Goal: Obtain resource: Download file/media

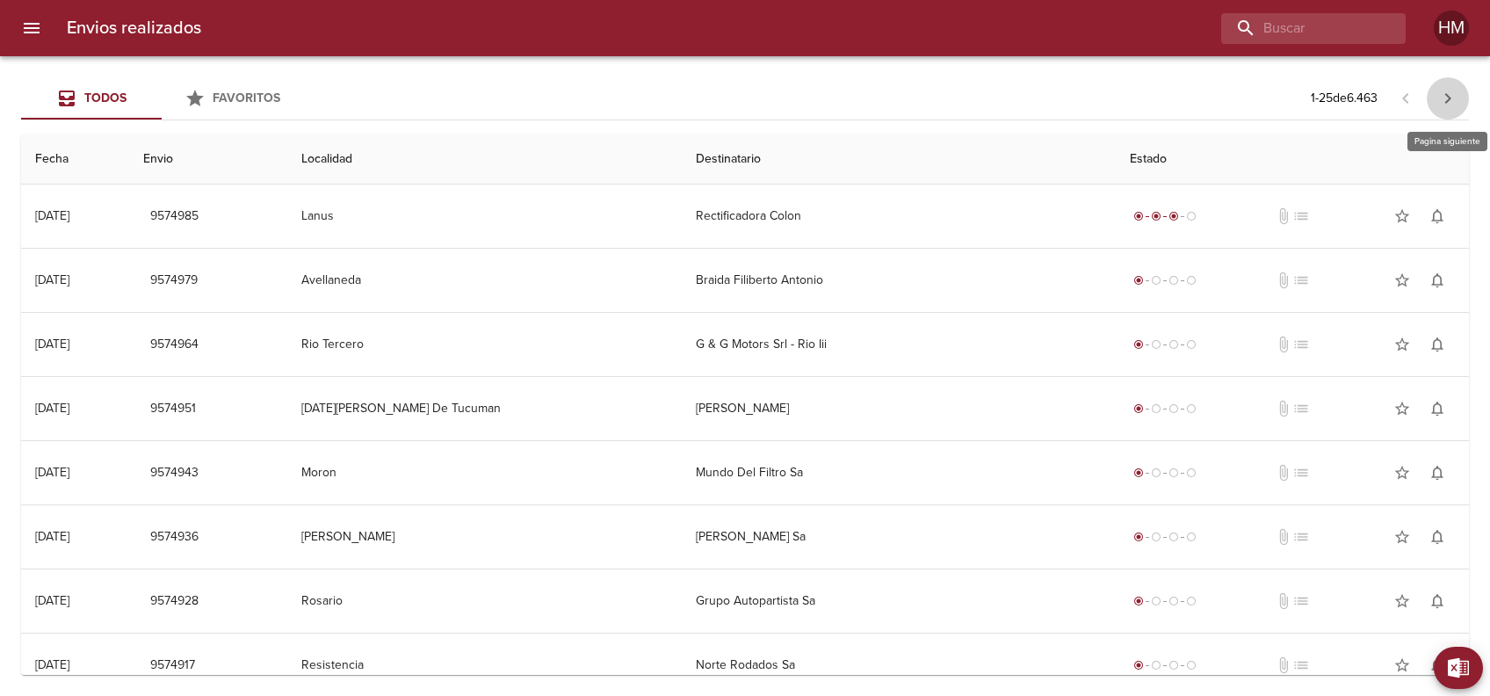
click at [1448, 91] on icon "button" at bounding box center [1447, 98] width 21 height 21
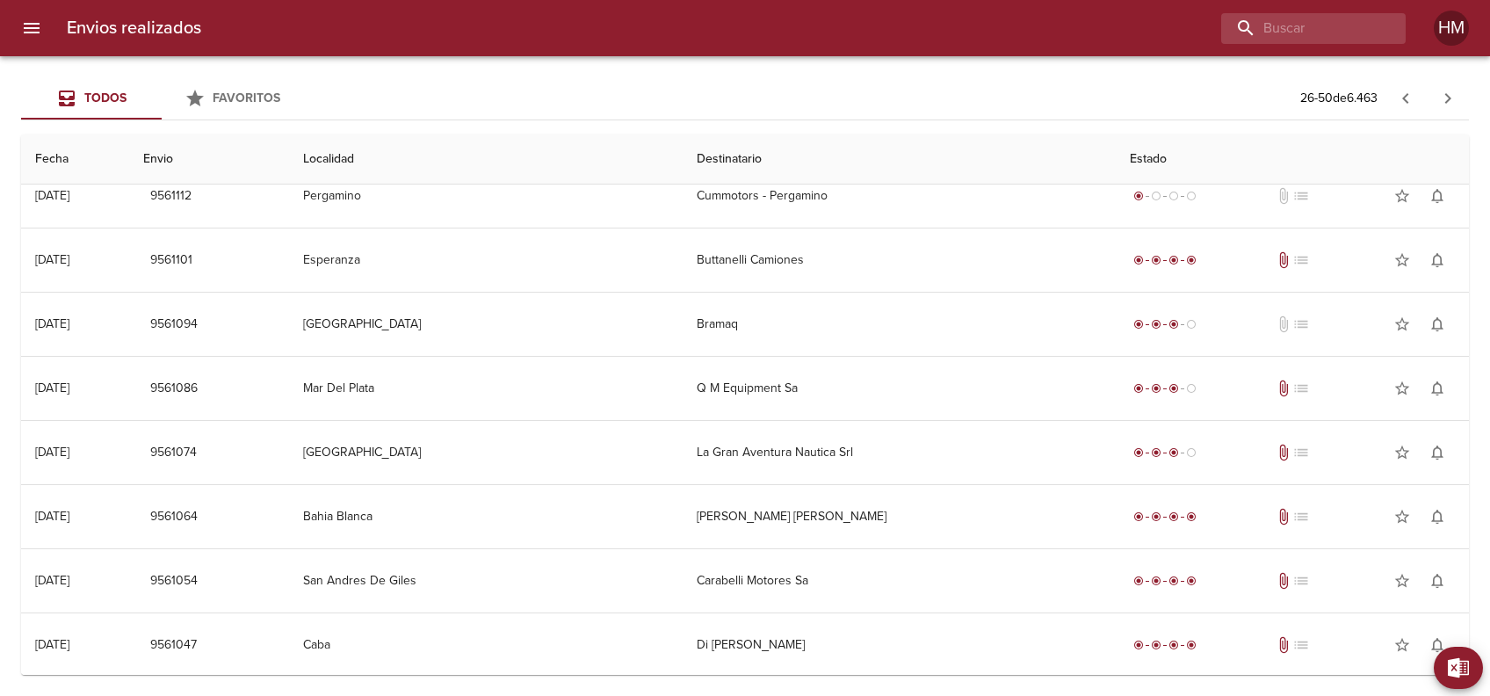
scroll to position [759, 0]
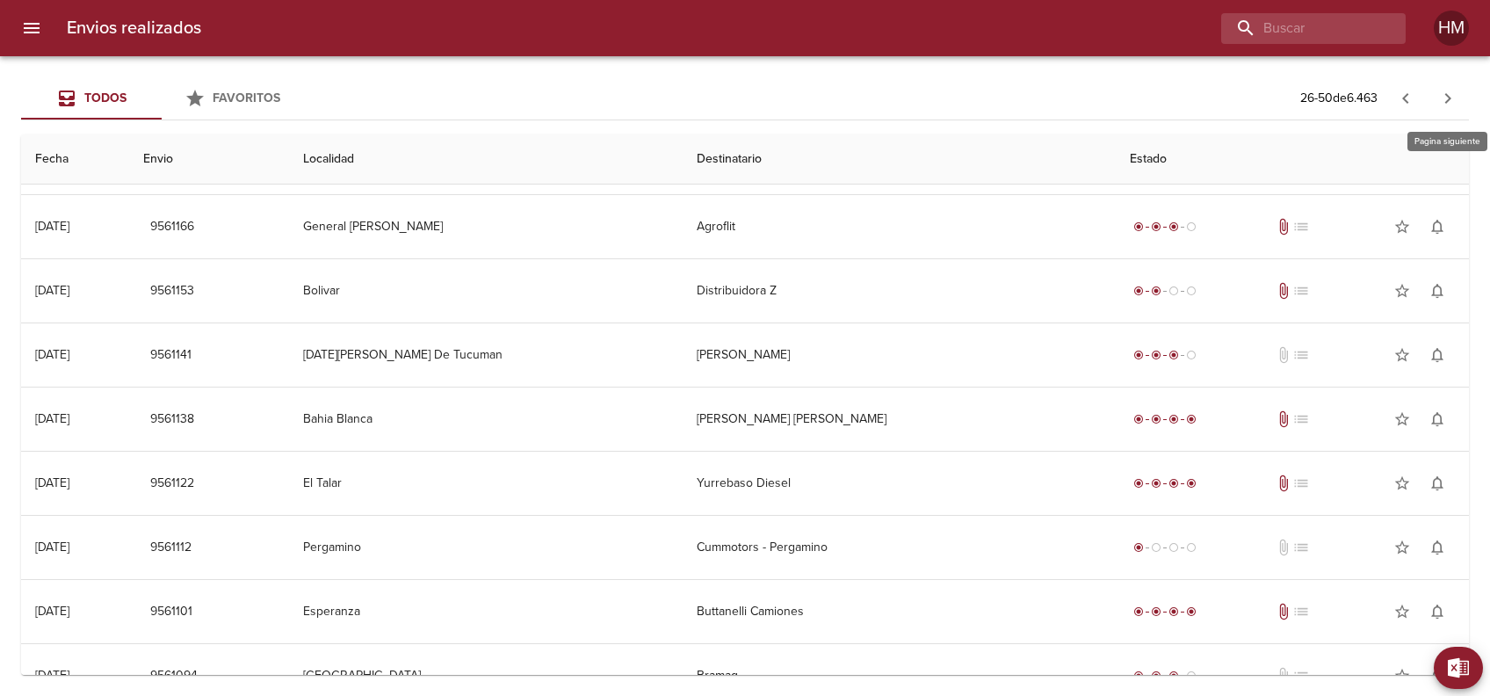
click at [1449, 104] on icon "button" at bounding box center [1447, 98] width 21 height 21
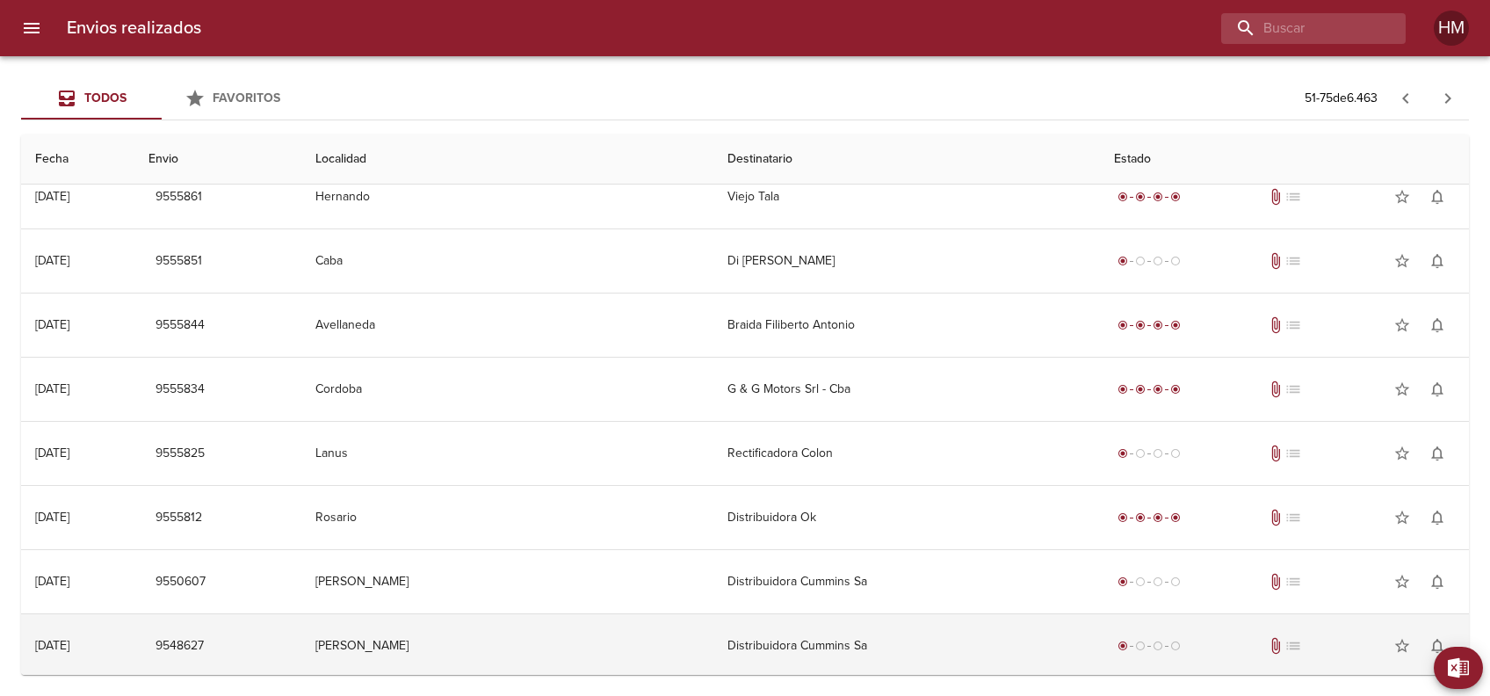
scroll to position [0, 0]
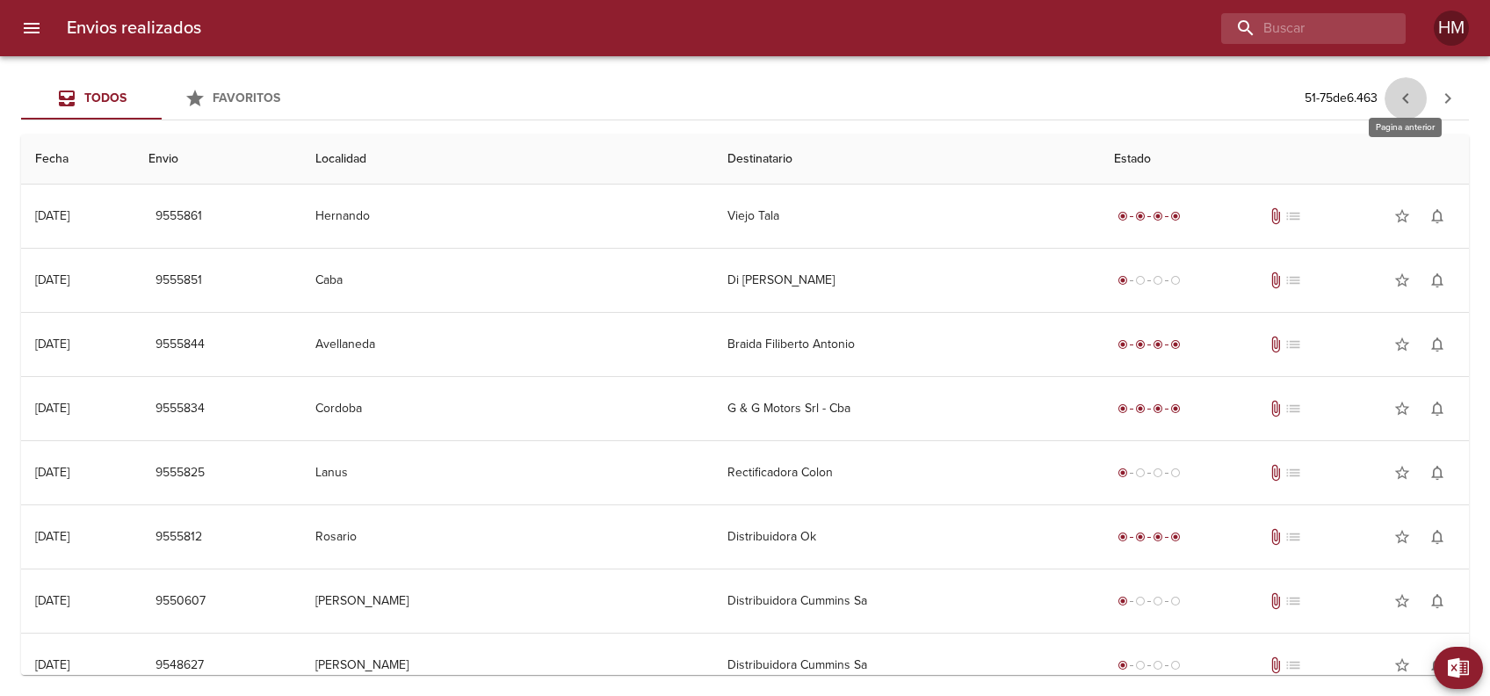
click at [1406, 103] on icon "button" at bounding box center [1405, 98] width 21 height 21
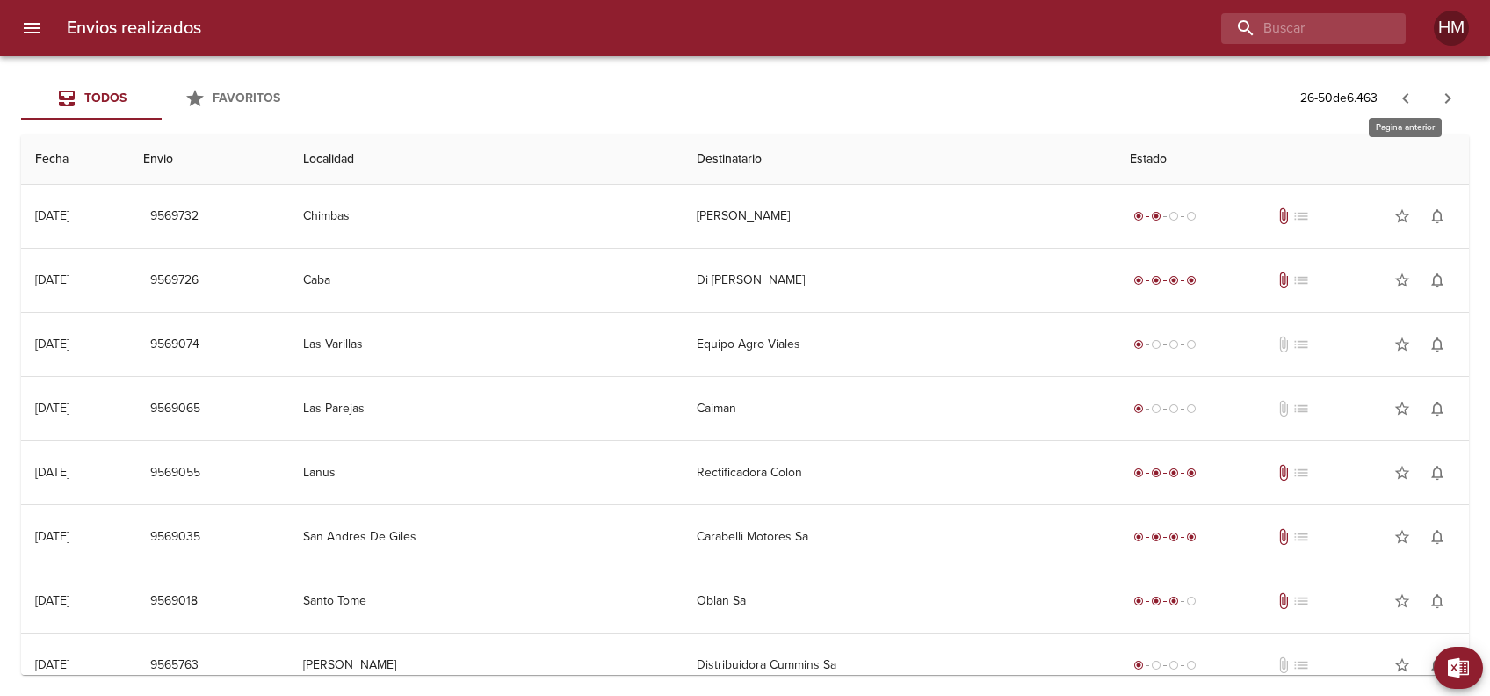
click at [1413, 94] on icon "button" at bounding box center [1405, 98] width 21 height 21
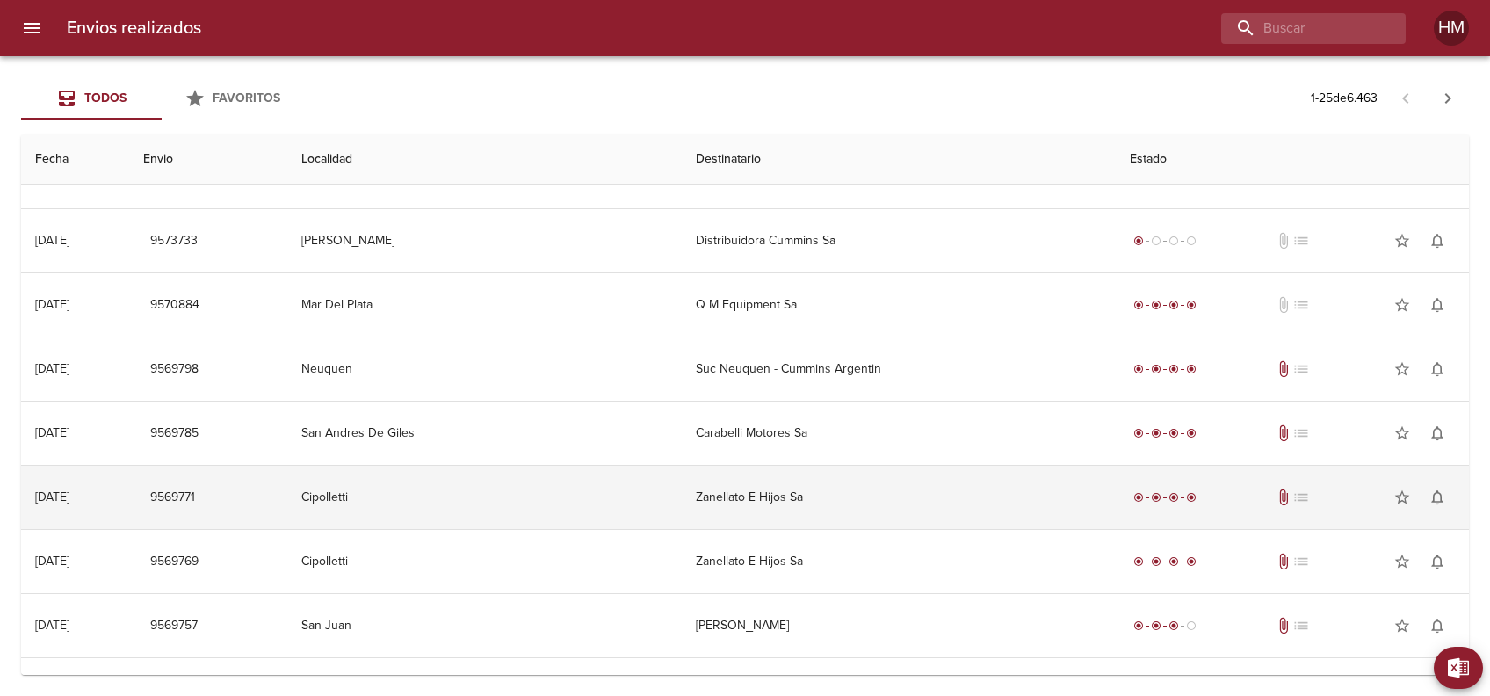
scroll to position [1110, 0]
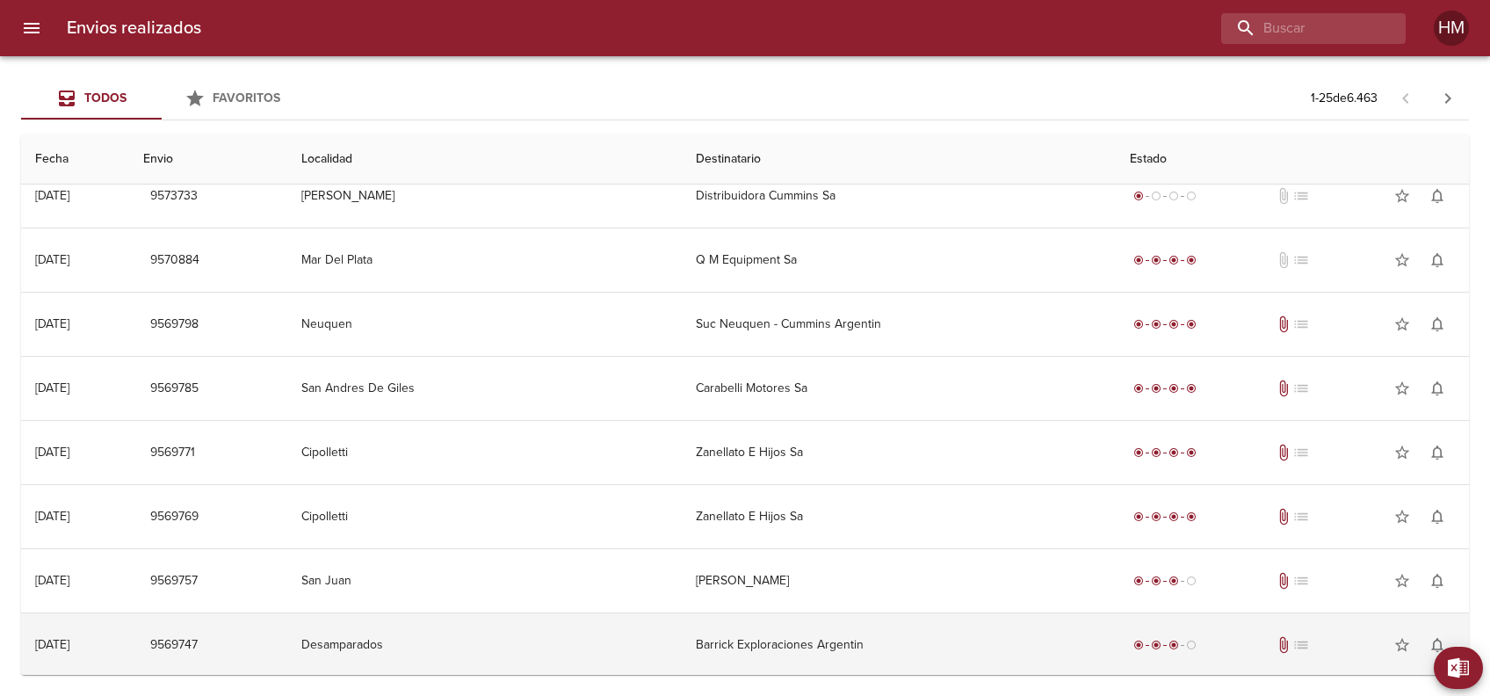
click at [806, 632] on td "Barrick Exploraciones Argentin" at bounding box center [898, 644] width 433 height 63
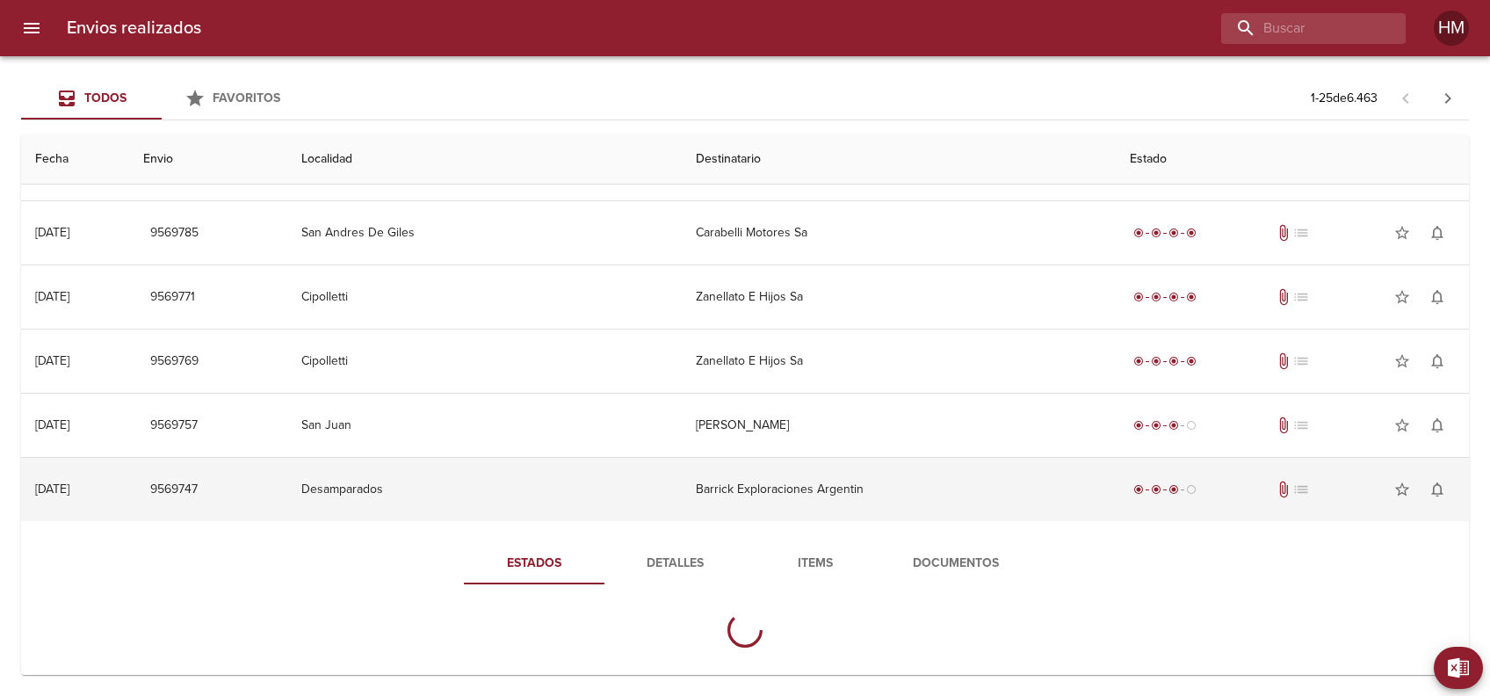
scroll to position [1272, 0]
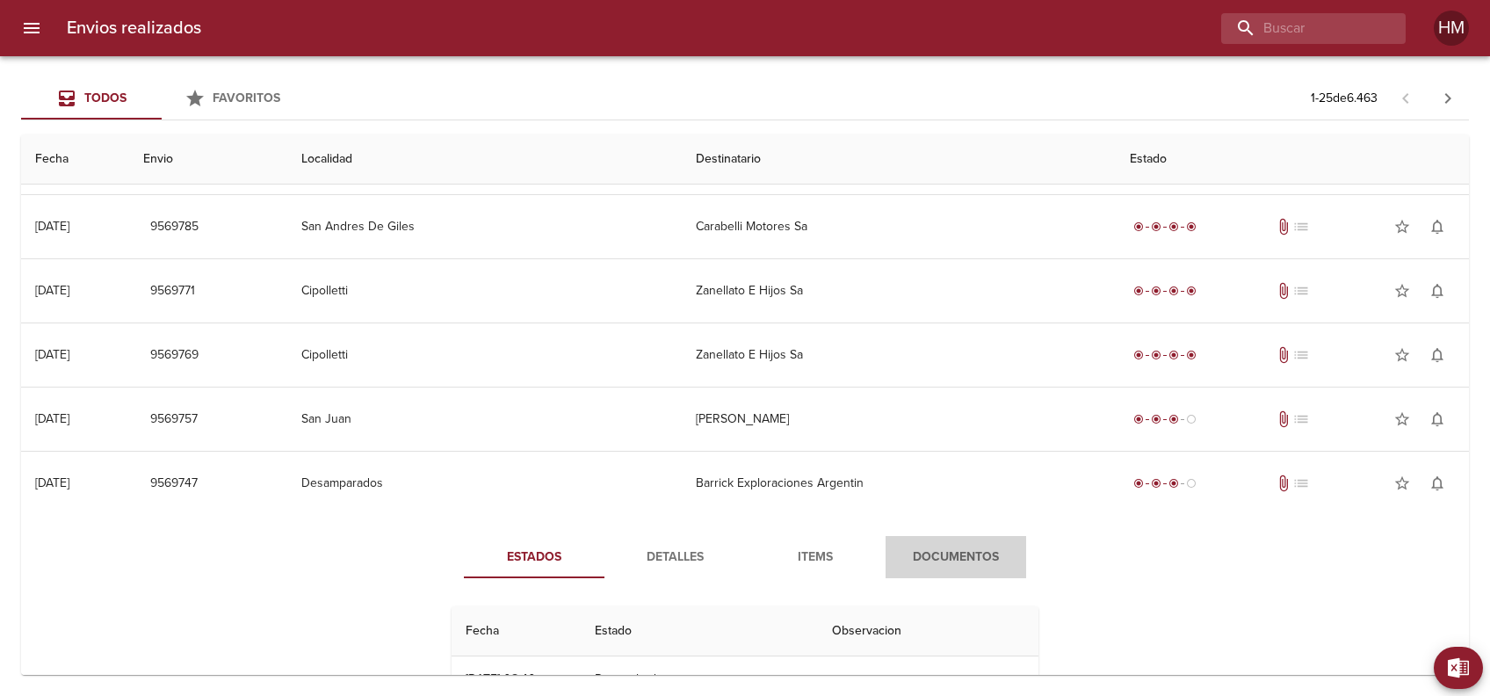
click at [920, 558] on span "Documentos" at bounding box center [955, 557] width 119 height 22
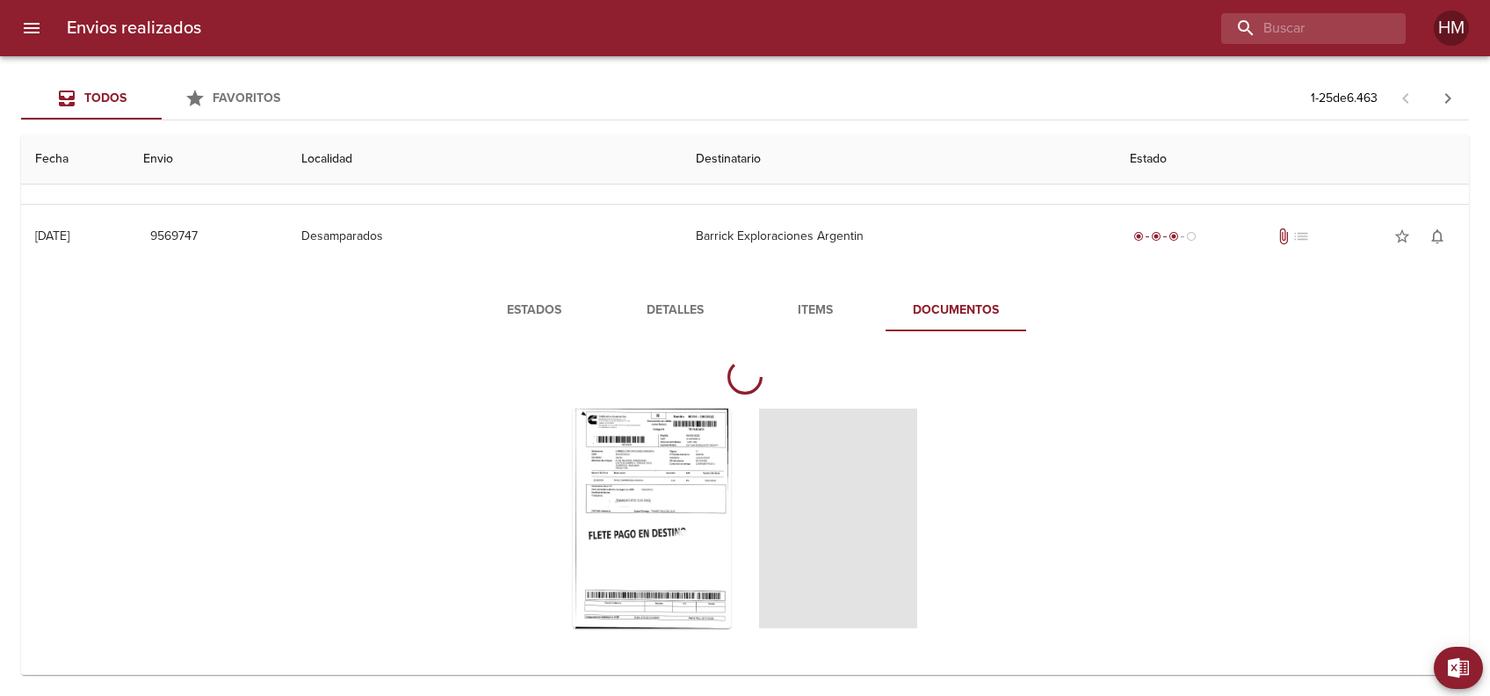
scroll to position [1516, 0]
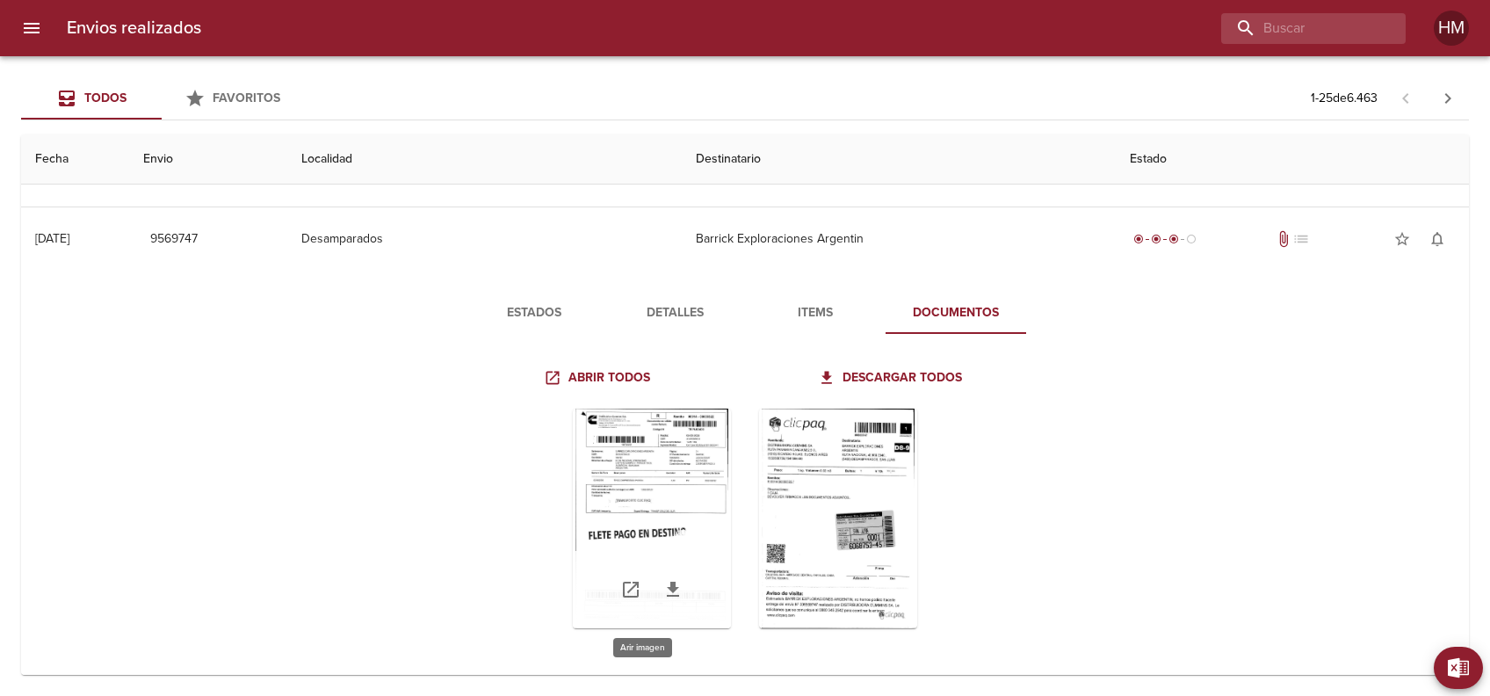
click at [607, 464] on div "Tabla de envíos del cliente" at bounding box center [652, 518] width 158 height 220
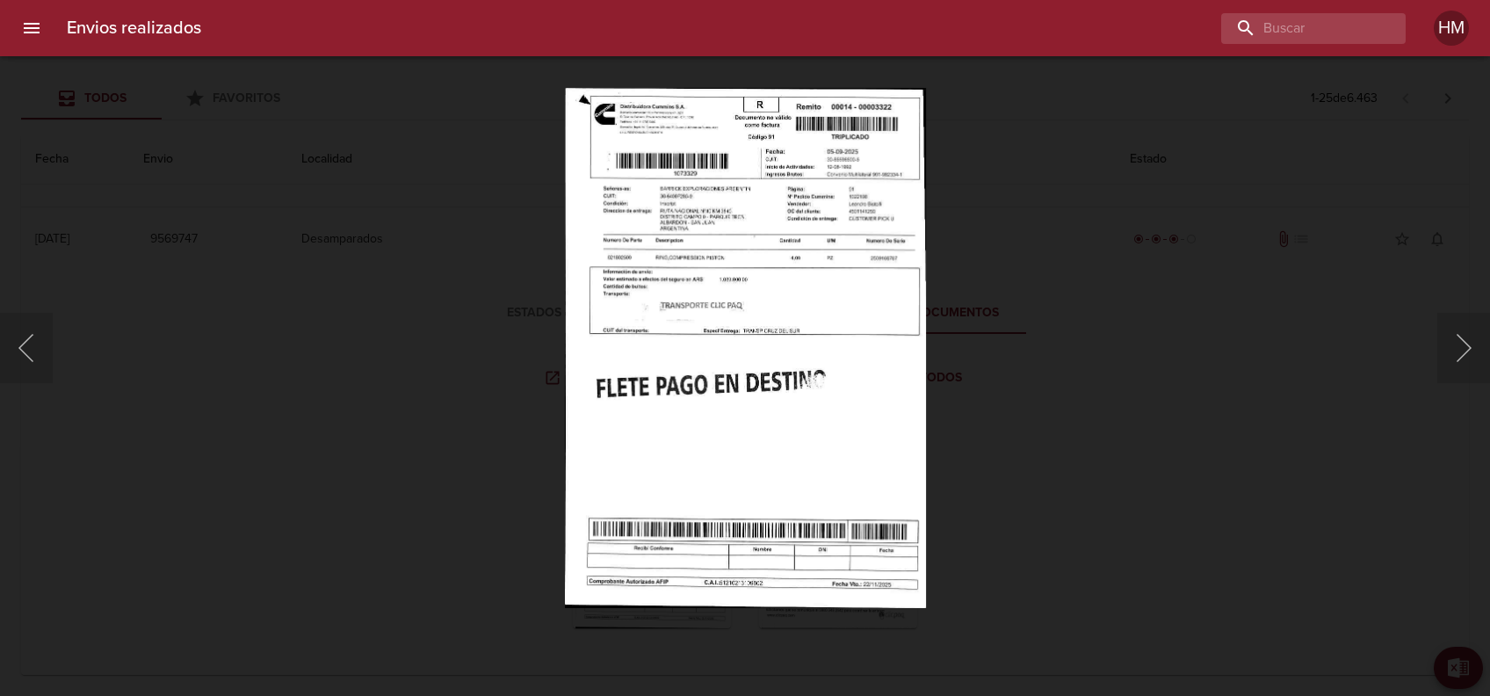
click at [681, 351] on img "Lightbox" at bounding box center [744, 348] width 361 height 520
click at [680, 351] on img "Lightbox" at bounding box center [744, 348] width 361 height 520
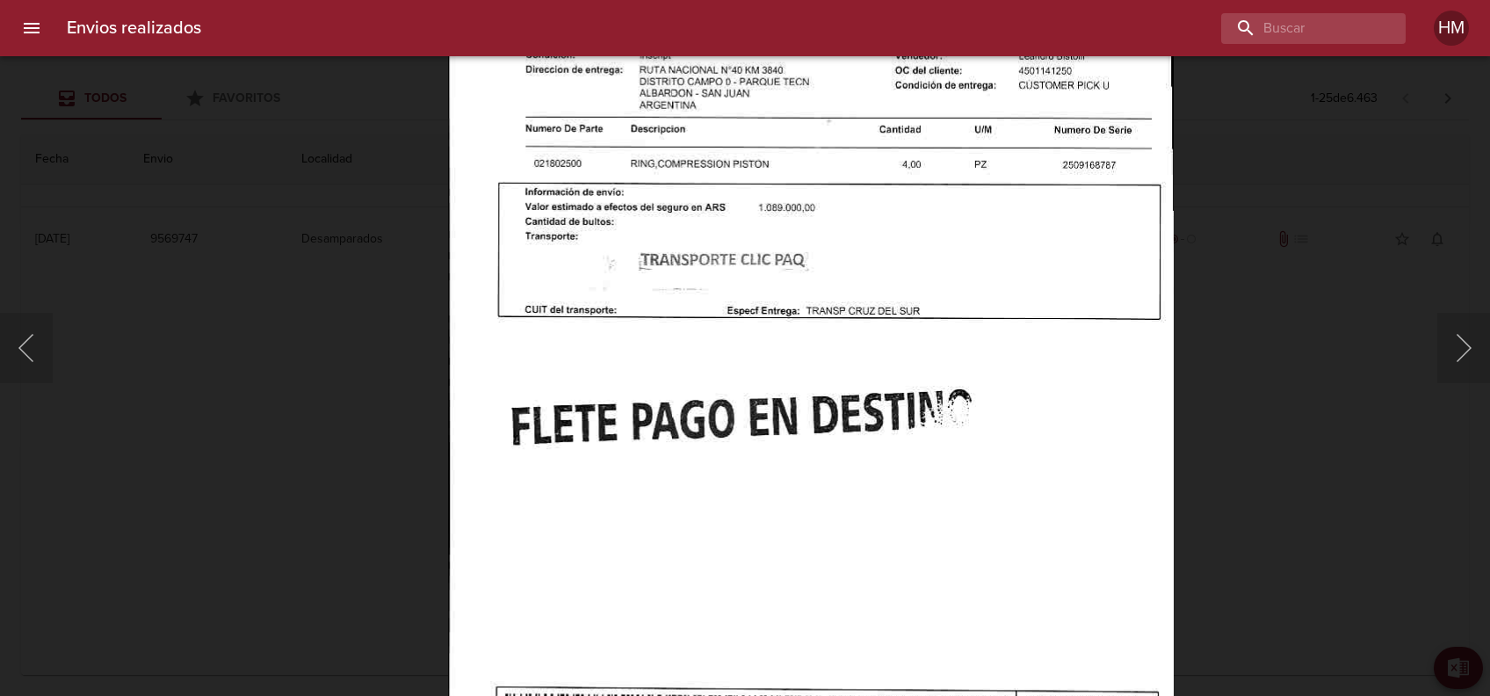
click at [1178, 342] on div "Lightbox" at bounding box center [745, 348] width 1490 height 696
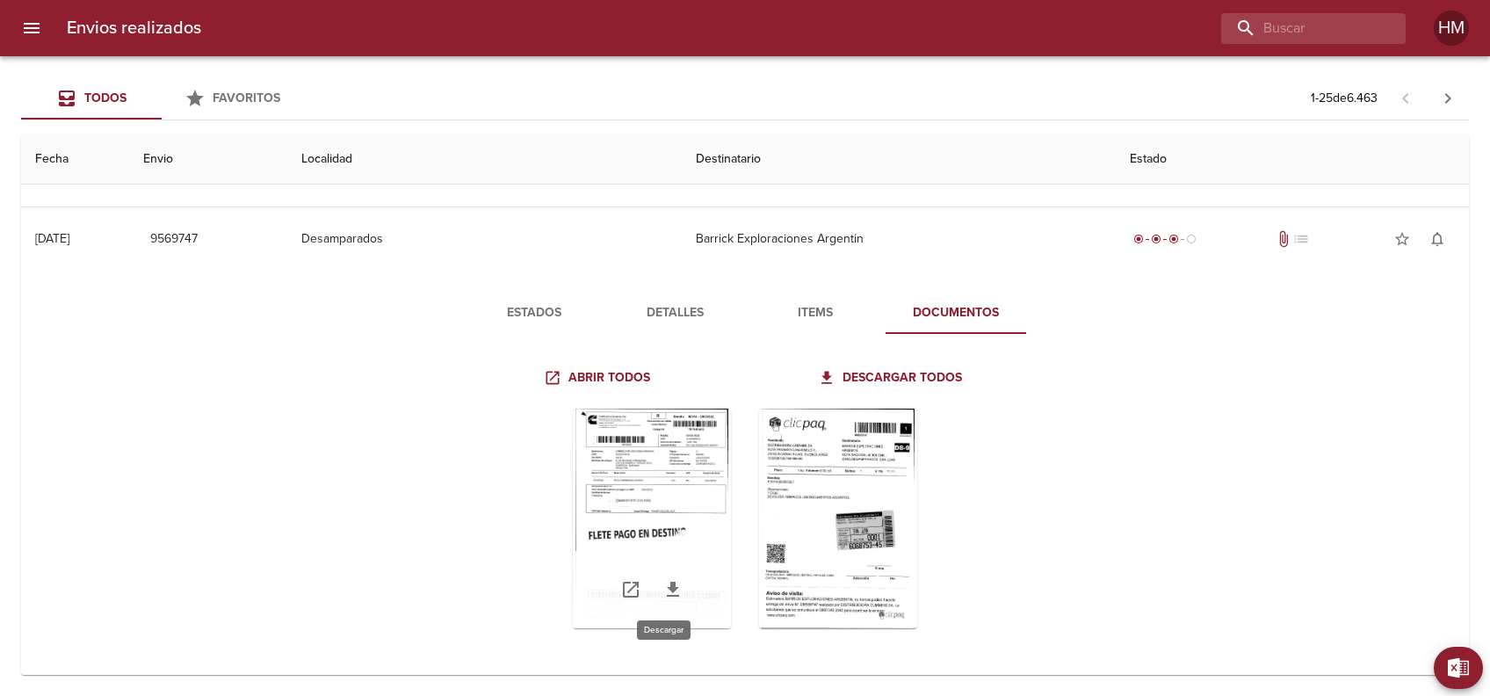
click at [662, 582] on icon "Tabla de envíos del cliente" at bounding box center [672, 589] width 21 height 21
click at [853, 586] on icon "Tabla de envíos del cliente" at bounding box center [859, 589] width 12 height 15
